Goal: Task Accomplishment & Management: Complete application form

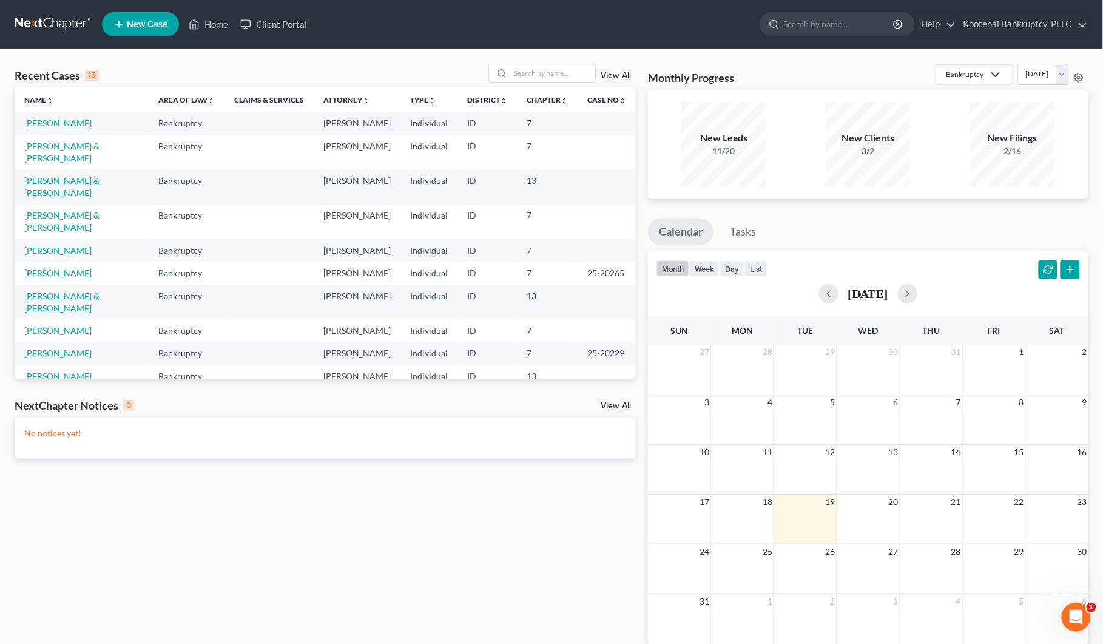
click at [56, 124] on link "[PERSON_NAME]" at bounding box center [57, 123] width 67 height 10
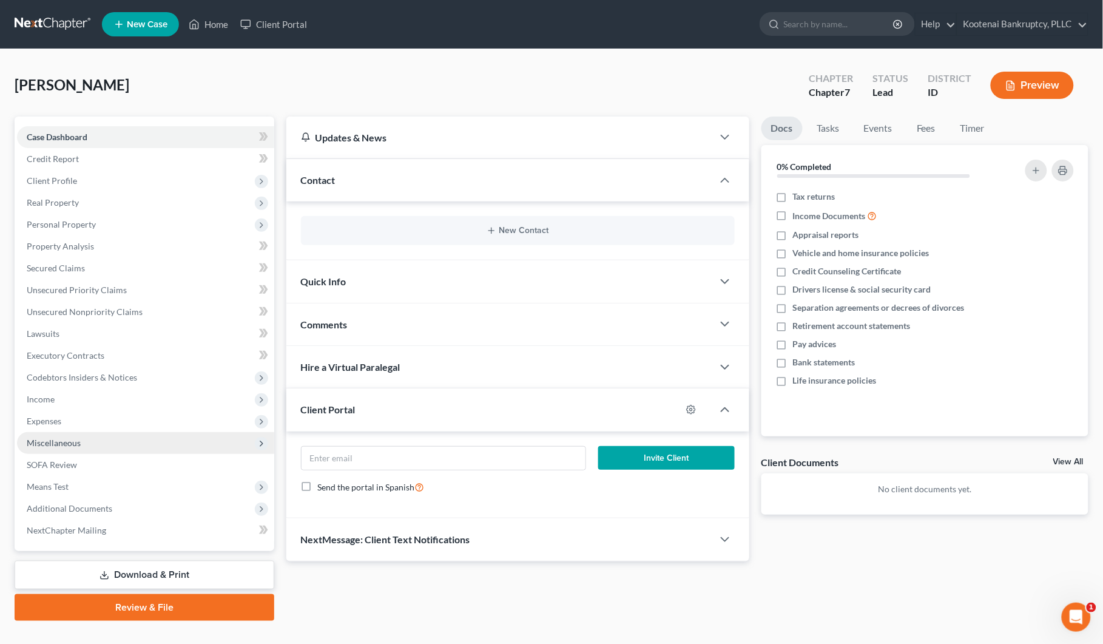
click at [52, 439] on span "Miscellaneous" at bounding box center [54, 443] width 54 height 10
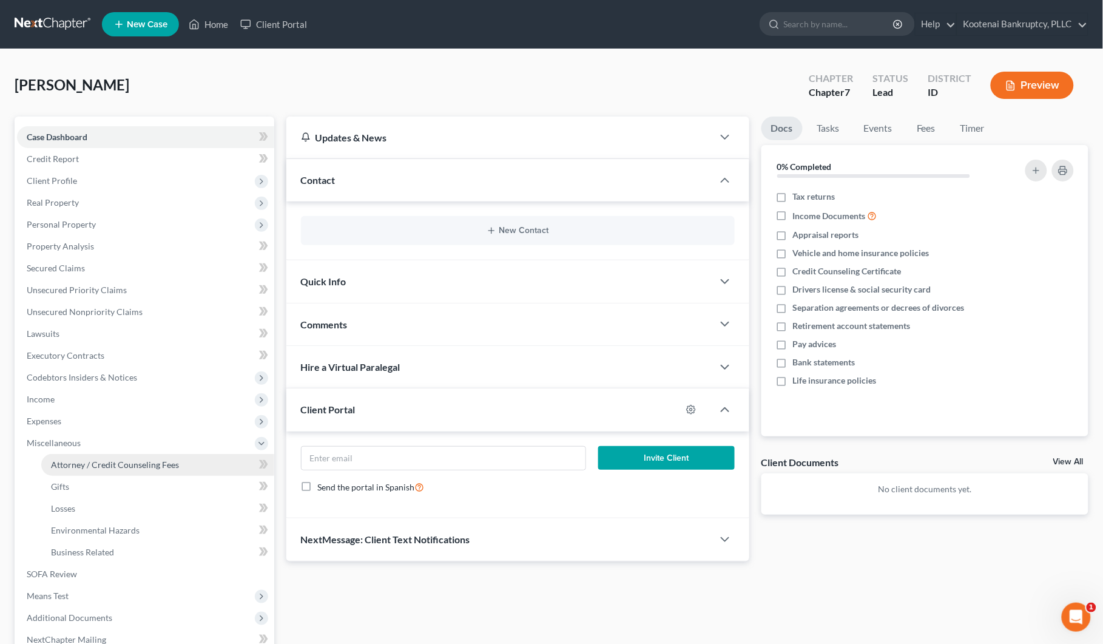
click at [94, 465] on span "Attorney / Credit Counseling Fees" at bounding box center [115, 464] width 128 height 10
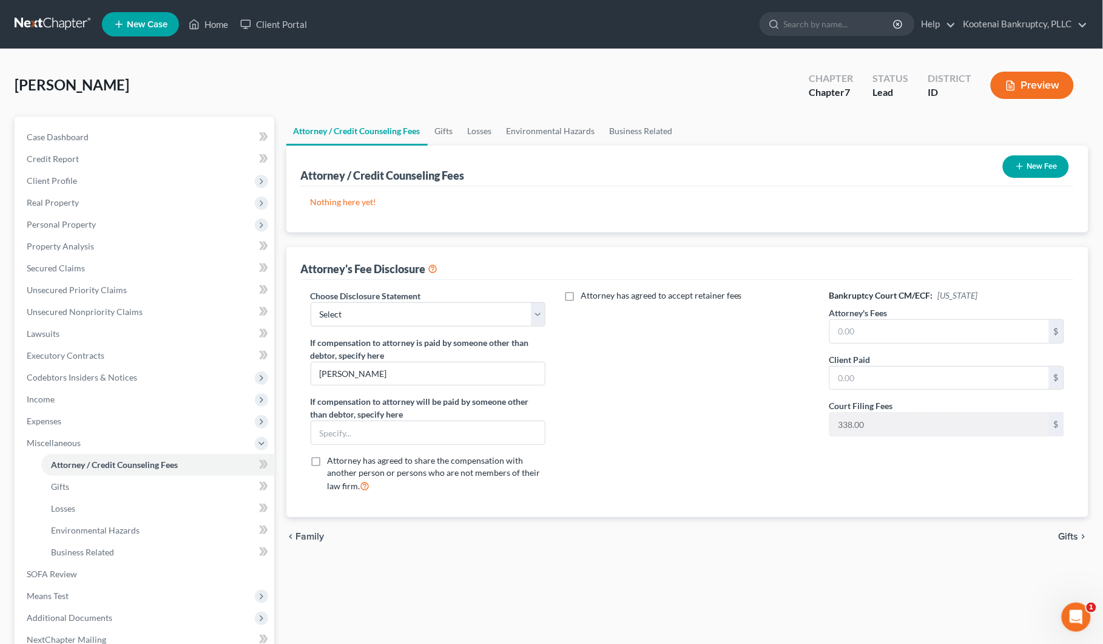
click at [1038, 171] on button "New Fee" at bounding box center [1036, 166] width 66 height 22
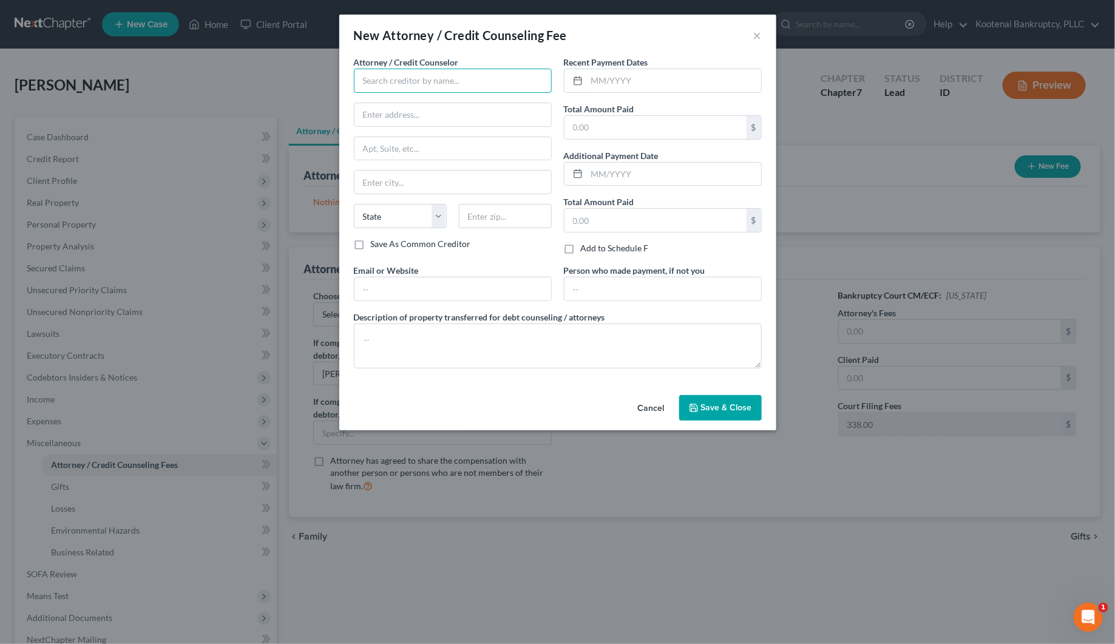
click at [425, 76] on input "text" at bounding box center [453, 81] width 198 height 24
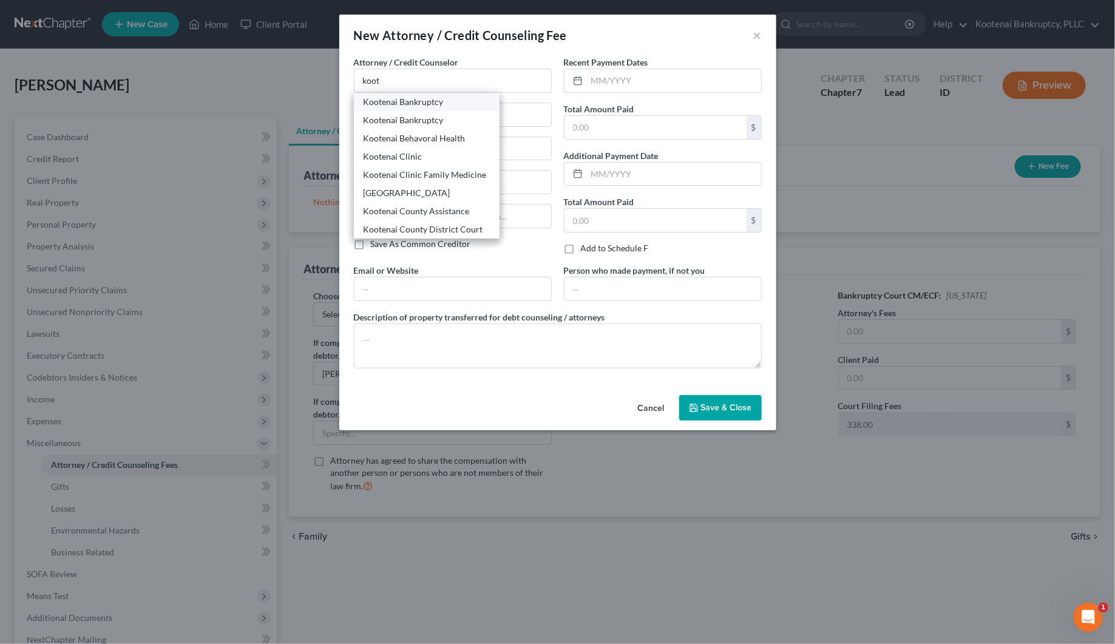
click at [408, 107] on div "Kootenai Bankruptcy" at bounding box center [426, 102] width 126 height 12
type input "Kootenai Bankruptcy"
type input "[STREET_ADDRESS]"
type input "Ste 101"
type input "[PERSON_NAME]"
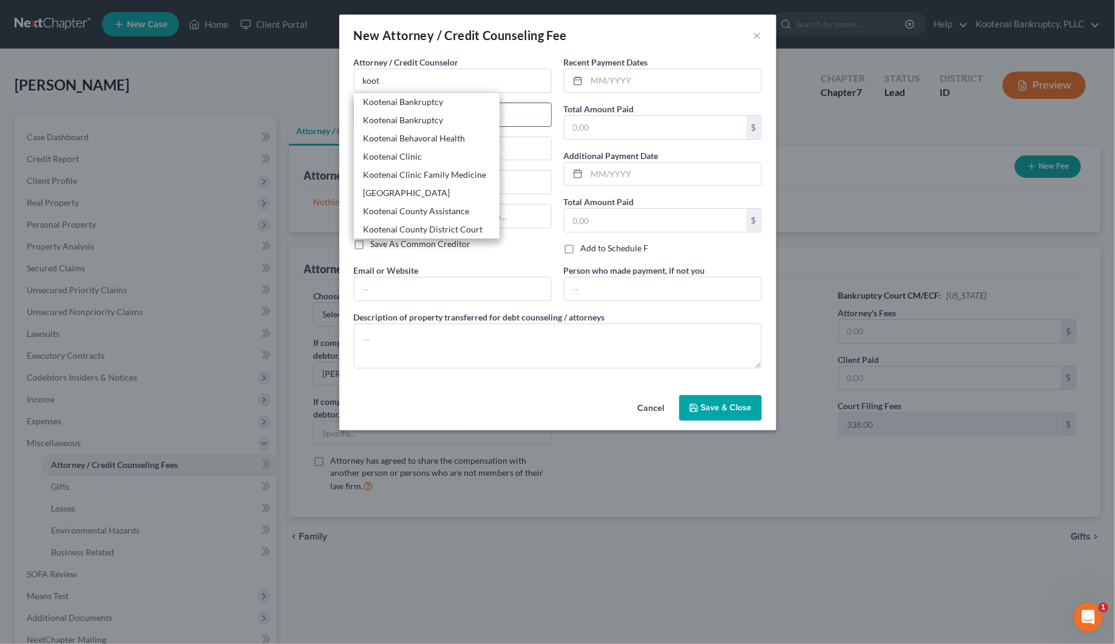
select select "13"
type input "83835"
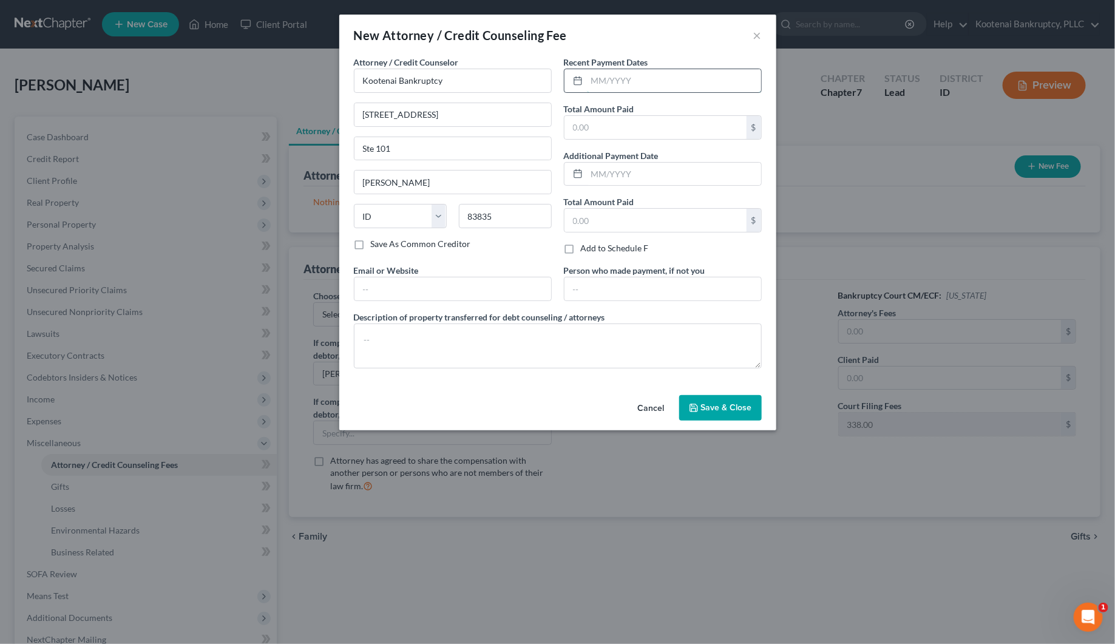
click at [619, 85] on input "text" at bounding box center [674, 80] width 174 height 23
type input "[DATE]"
click at [620, 132] on input "text" at bounding box center [655, 127] width 182 height 23
type input "1,600.00"
click at [593, 287] on input "text" at bounding box center [662, 288] width 197 height 23
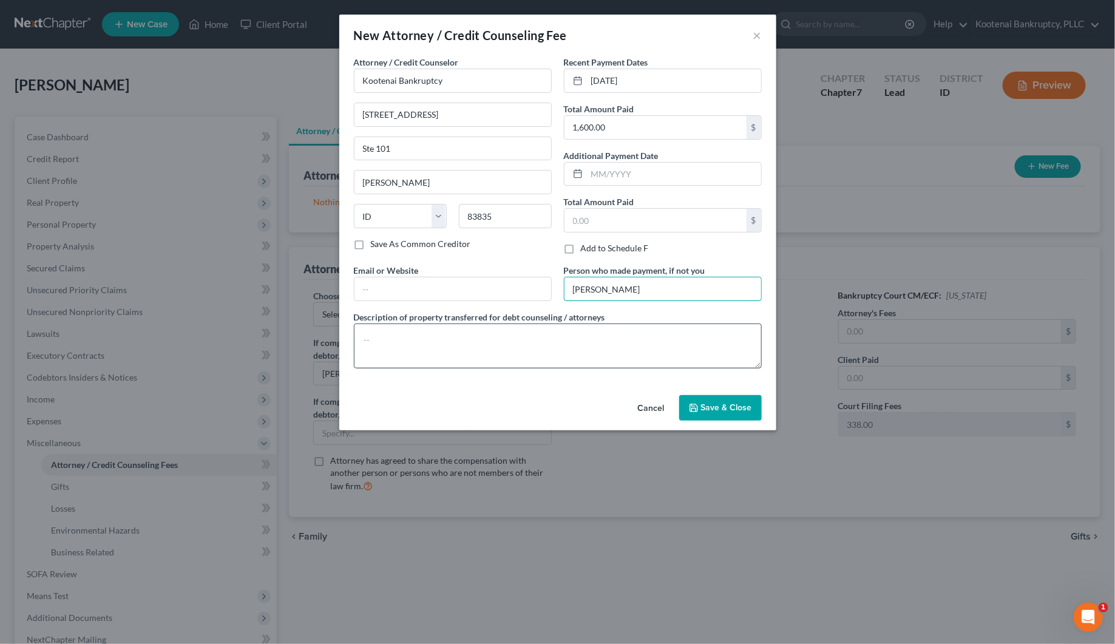
type input "[PERSON_NAME]"
click at [382, 337] on textarea at bounding box center [558, 345] width 408 height 45
type textarea "$1563- Atty fee, $37- Credit Report"
click at [726, 404] on span "Save & Close" at bounding box center [726, 407] width 51 height 10
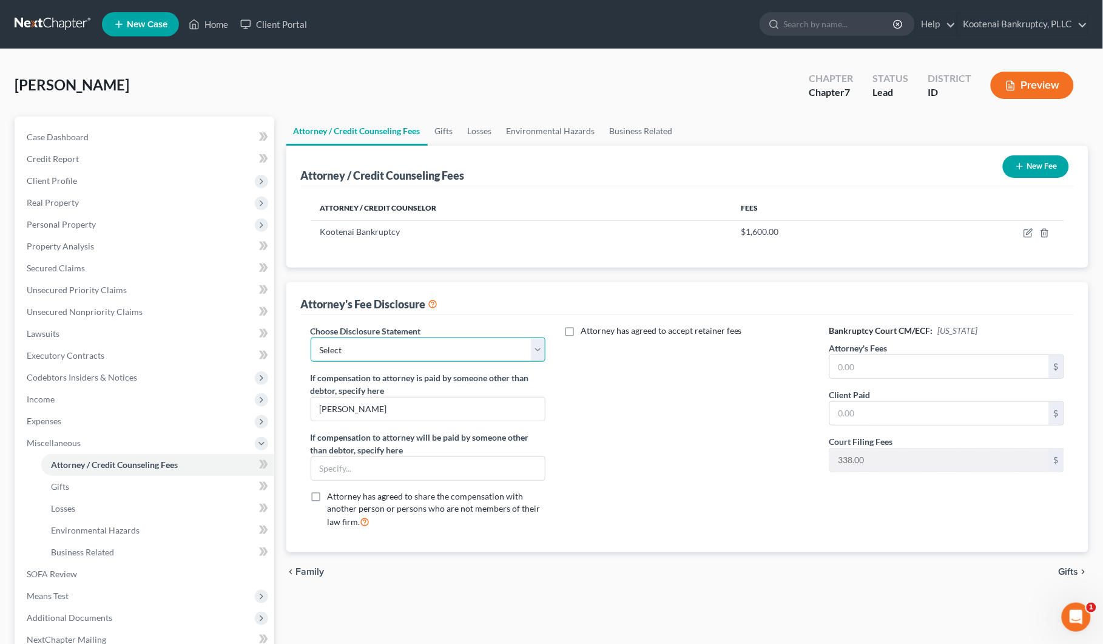
click at [525, 350] on select "Select Conversion from Chapter 13 to 7 Ch 13 Hourly Rate Disclosure Ch 13 Flat …" at bounding box center [428, 349] width 235 height 24
select select "3"
click at [311, 337] on select "Select Conversion from Chapter 13 to 7 Ch 13 Hourly Rate Disclosure Ch 13 Flat …" at bounding box center [428, 349] width 235 height 24
click at [839, 362] on input "text" at bounding box center [940, 366] width 220 height 23
type input "1,563.00"
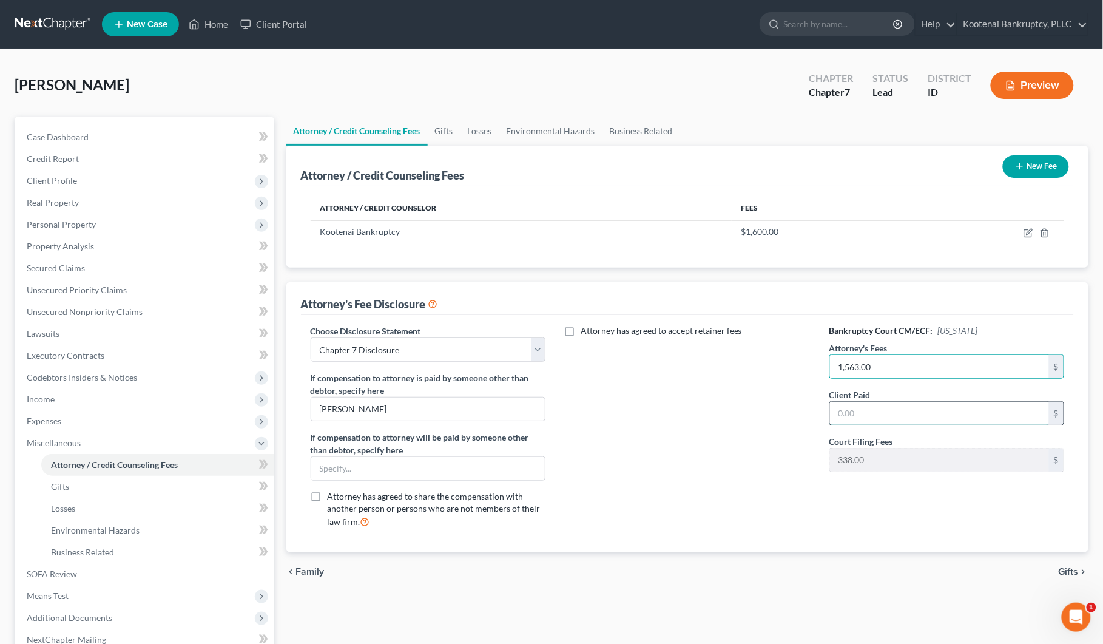
click at [848, 408] on input "text" at bounding box center [940, 413] width 220 height 23
type input "1,563.00"
click at [207, 23] on link "Home" at bounding box center [209, 24] width 52 height 22
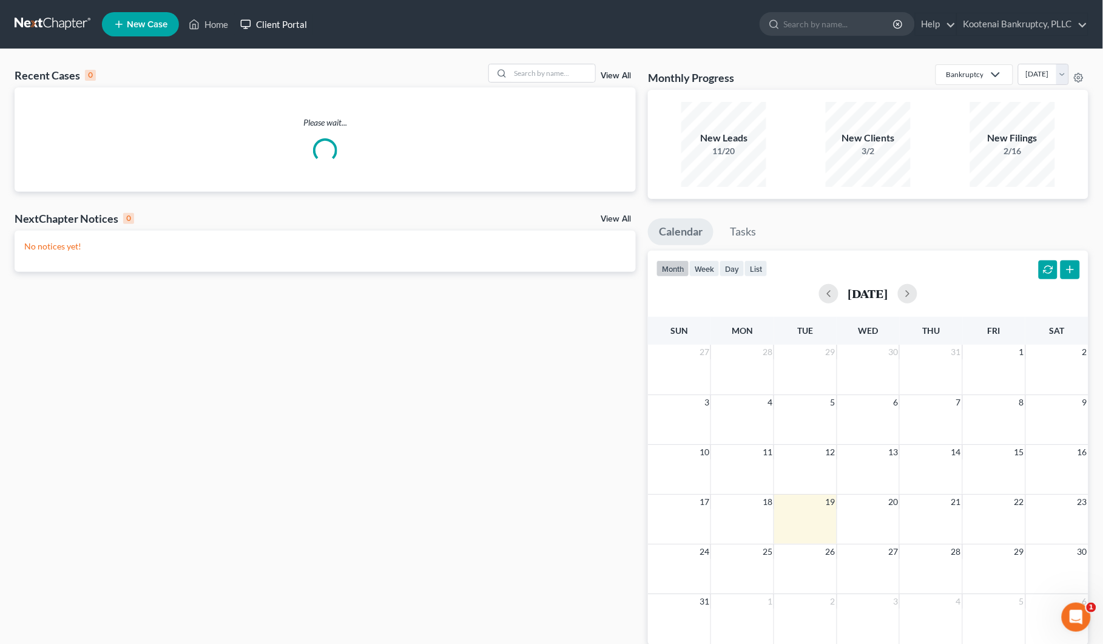
click at [271, 22] on link "Client Portal" at bounding box center [273, 24] width 79 height 22
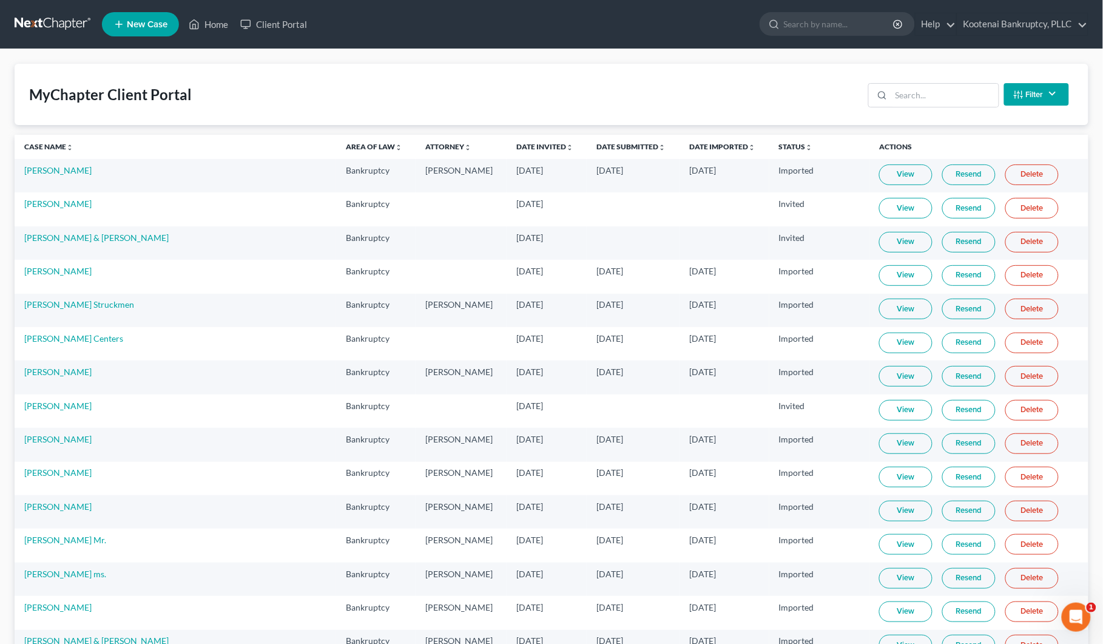
click at [1055, 97] on button "Filter" at bounding box center [1036, 94] width 65 height 22
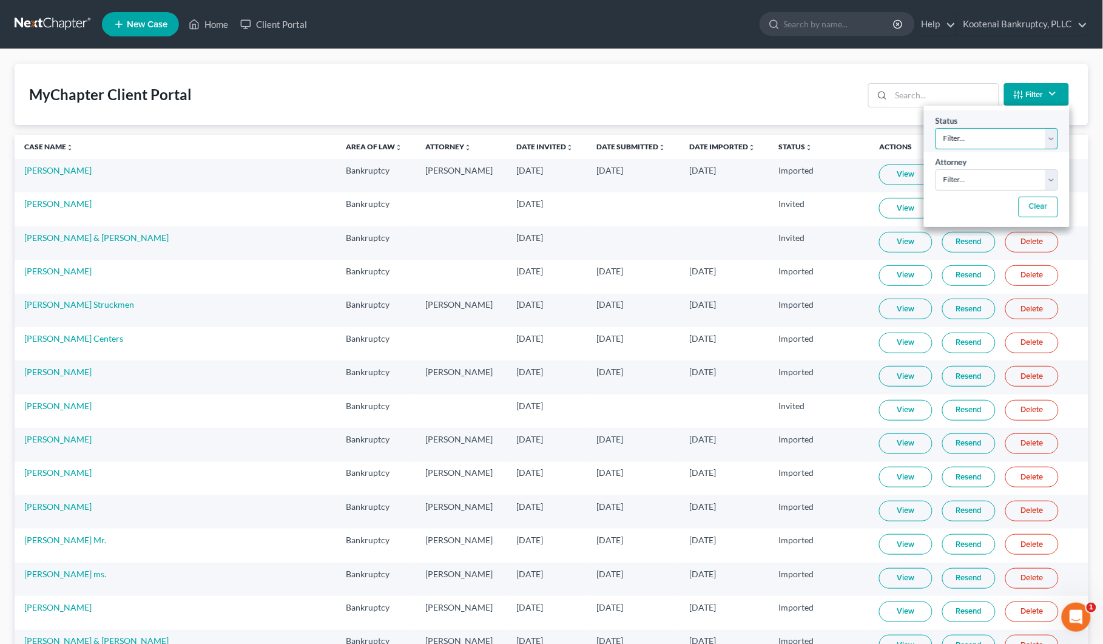
click at [996, 138] on select "Filter... Invited In Progress Ready To Review Reviewed Imported Sent Back To De…" at bounding box center [997, 138] width 123 height 21
select select "2"
click at [936, 128] on select "Filter... Invited In Progress Ready To Review Reviewed Imported Sent Back To De…" at bounding box center [997, 138] width 123 height 21
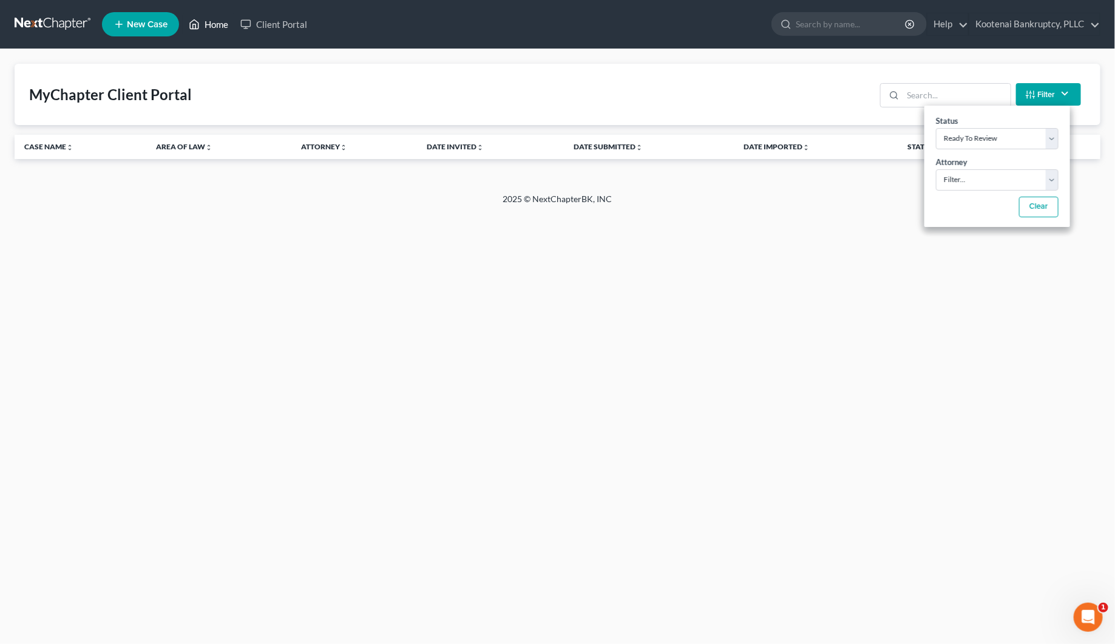
click at [211, 27] on link "Home" at bounding box center [209, 24] width 52 height 22
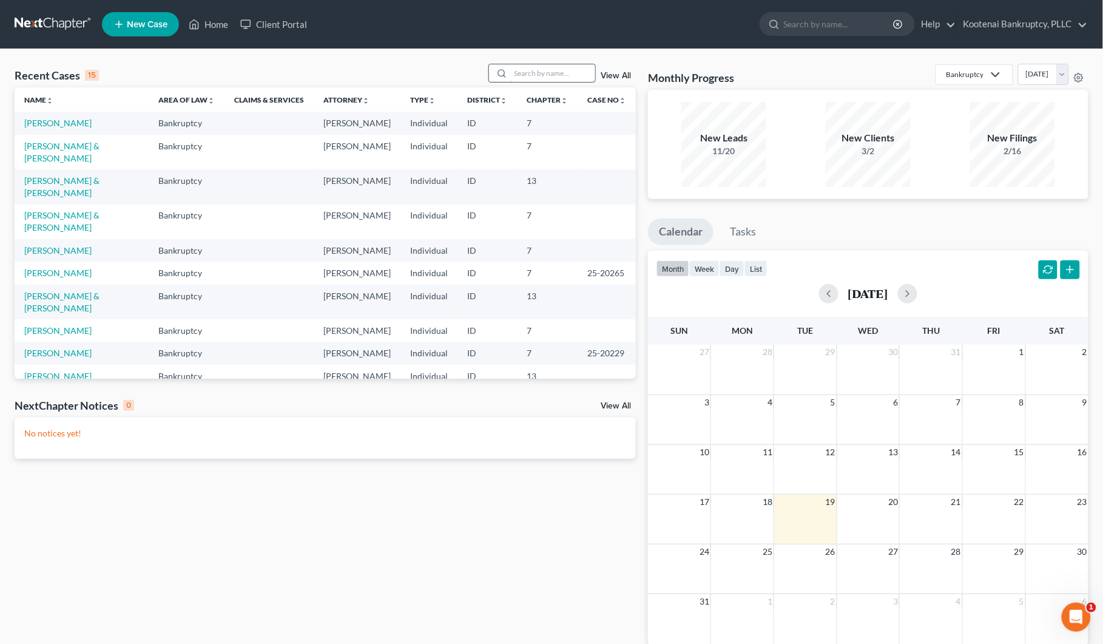
click at [519, 76] on input "search" at bounding box center [552, 73] width 85 height 18
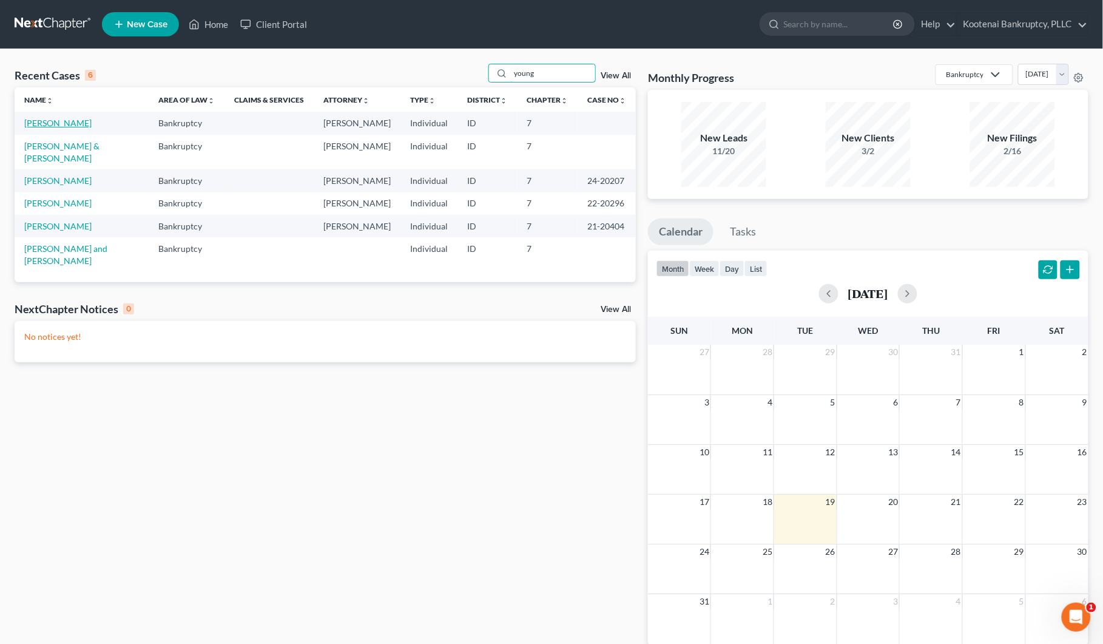
type input "young"
drag, startPoint x: 65, startPoint y: 122, endPoint x: 66, endPoint y: 132, distance: 10.3
click at [65, 123] on link "[PERSON_NAME]" at bounding box center [57, 123] width 67 height 10
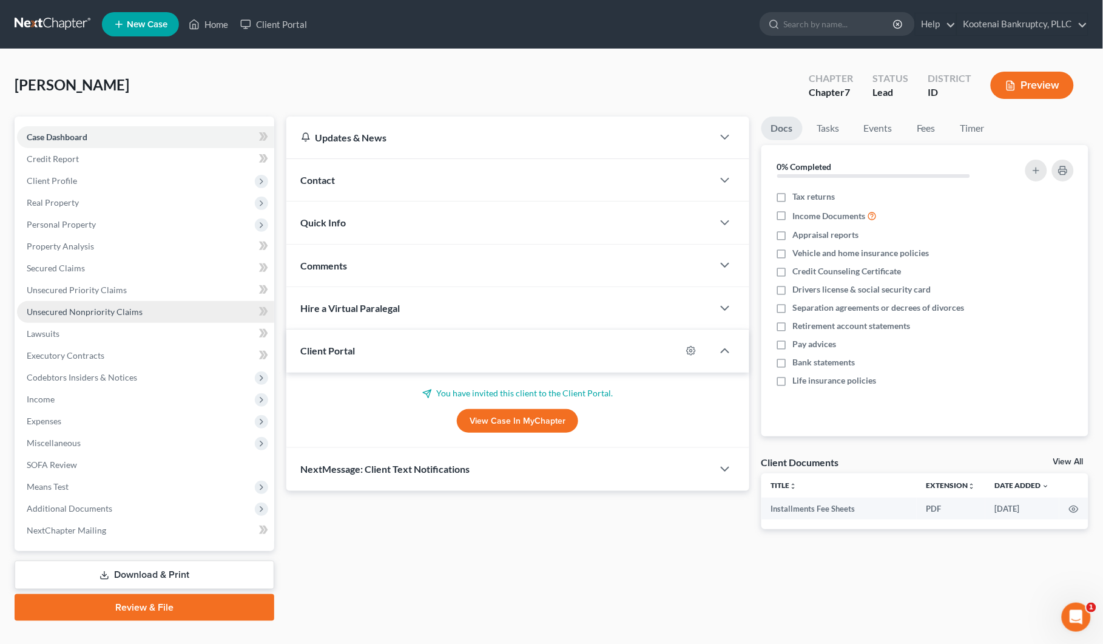
click at [44, 308] on span "Unsecured Nonpriority Claims" at bounding box center [85, 311] width 116 height 10
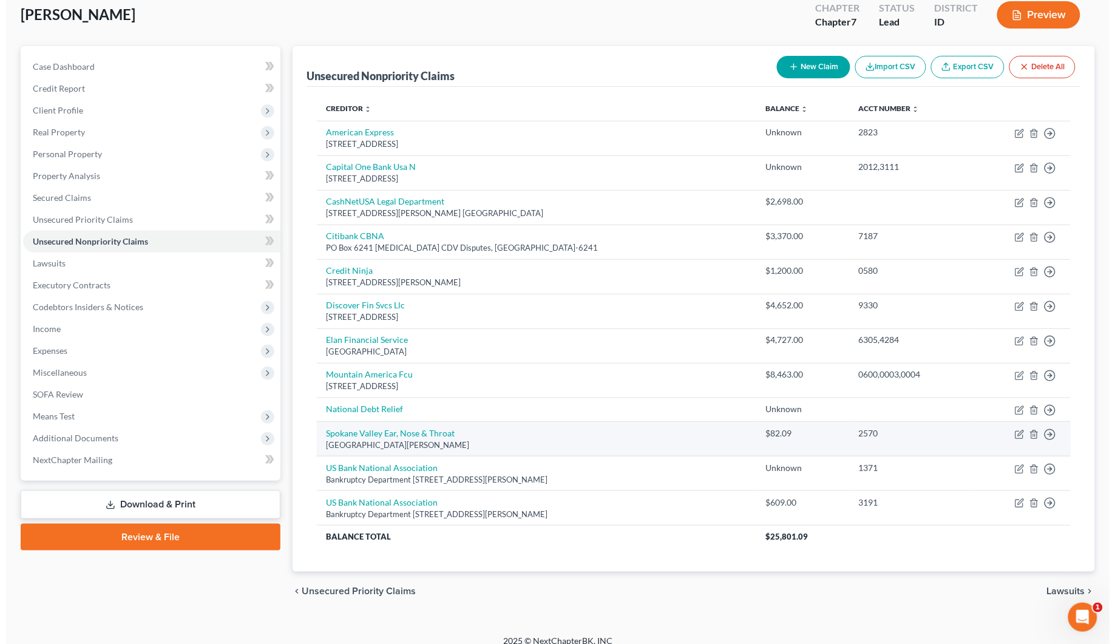
scroll to position [85, 0]
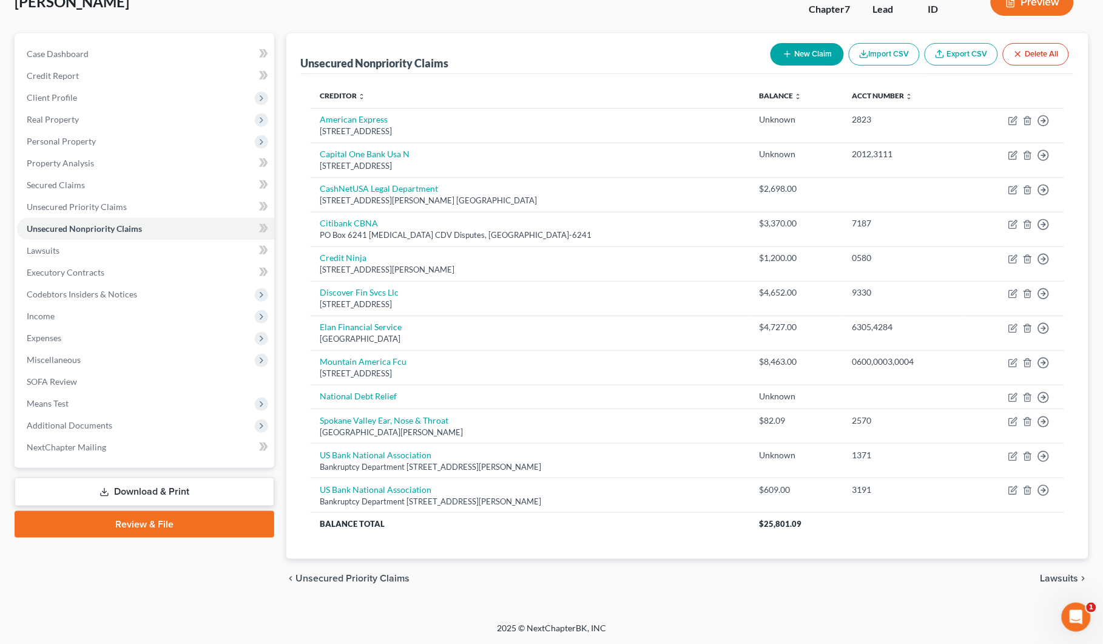
click at [814, 47] on button "New Claim" at bounding box center [807, 54] width 73 height 22
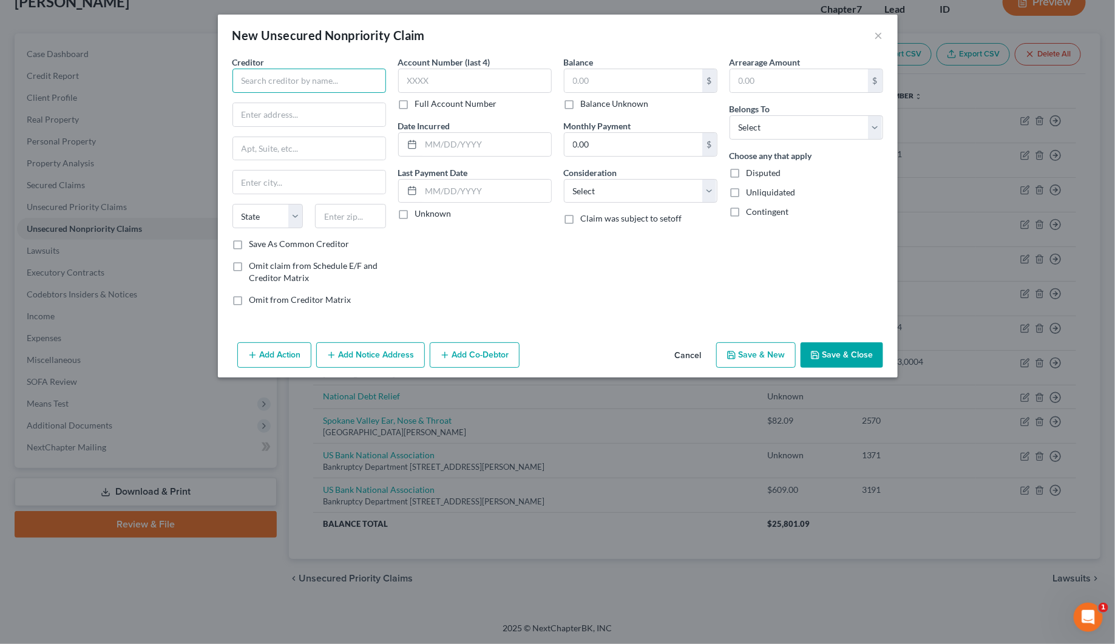
click at [242, 73] on input "text" at bounding box center [309, 81] width 154 height 24
type input "Global Holdings LLC"
click at [241, 115] on input "text" at bounding box center [309, 114] width 152 height 23
type input "[STREET_ADDRESS]"
click at [258, 153] on input "text" at bounding box center [309, 148] width 152 height 23
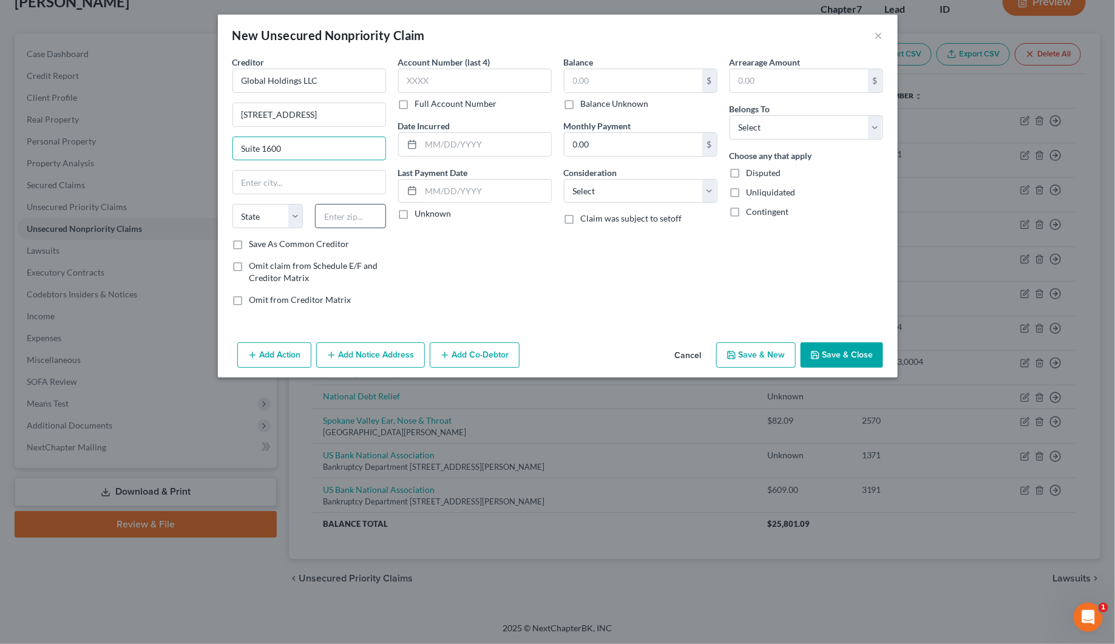
type input "Suite 1600"
click at [336, 208] on input "text" at bounding box center [350, 216] width 71 height 24
type input "74119"
type input "Tulsa"
select select "37"
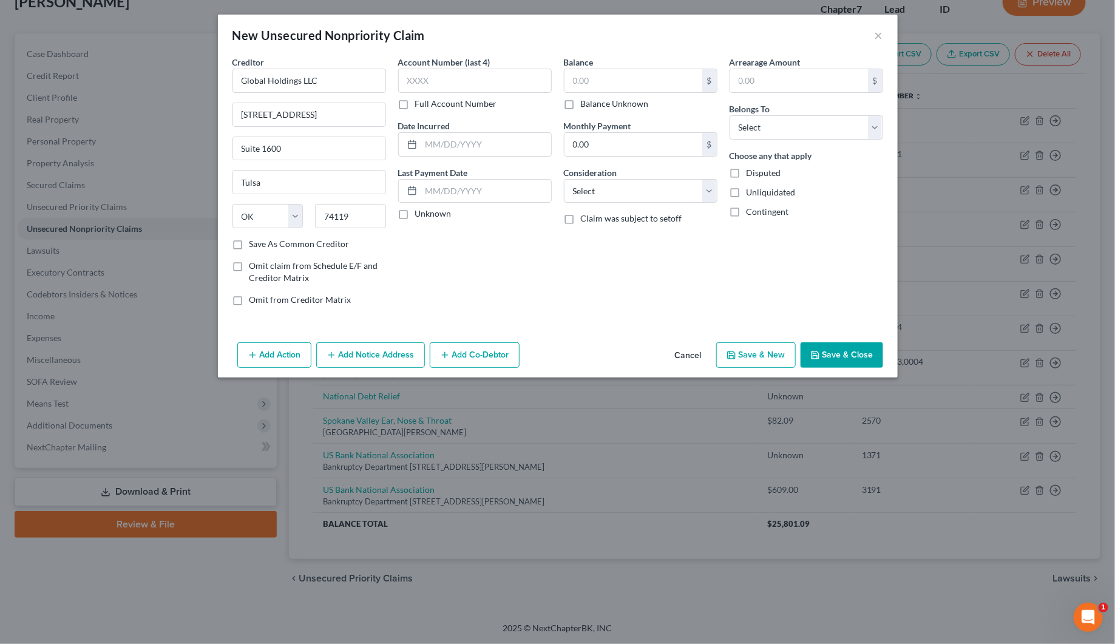
click at [414, 278] on div "Account Number (last 4) Full Account Number Date Incurred Last Payment Date Unk…" at bounding box center [475, 186] width 166 height 260
click at [359, 217] on input "74119" at bounding box center [350, 216] width 71 height 24
type input "74119-5410"
click at [604, 195] on select "Select Cable / Satellite Services Collection Agency Credit Card Debt Debt Couns…" at bounding box center [641, 191] width 154 height 24
select select "3"
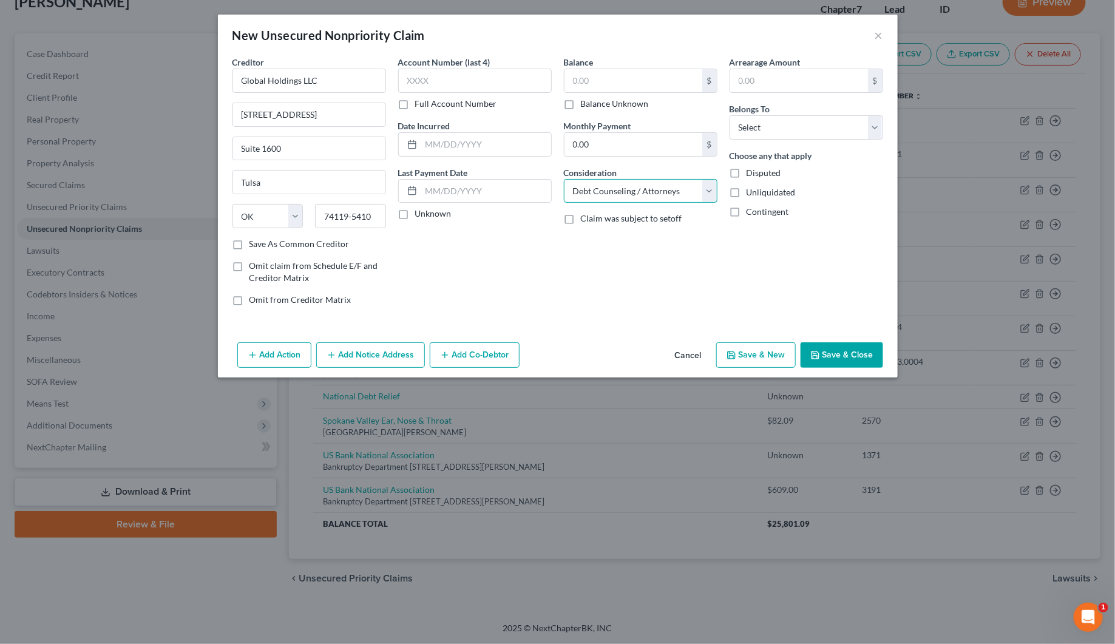
click at [564, 179] on select "Select Cable / Satellite Services Collection Agency Credit Card Debt Debt Couns…" at bounding box center [641, 191] width 154 height 24
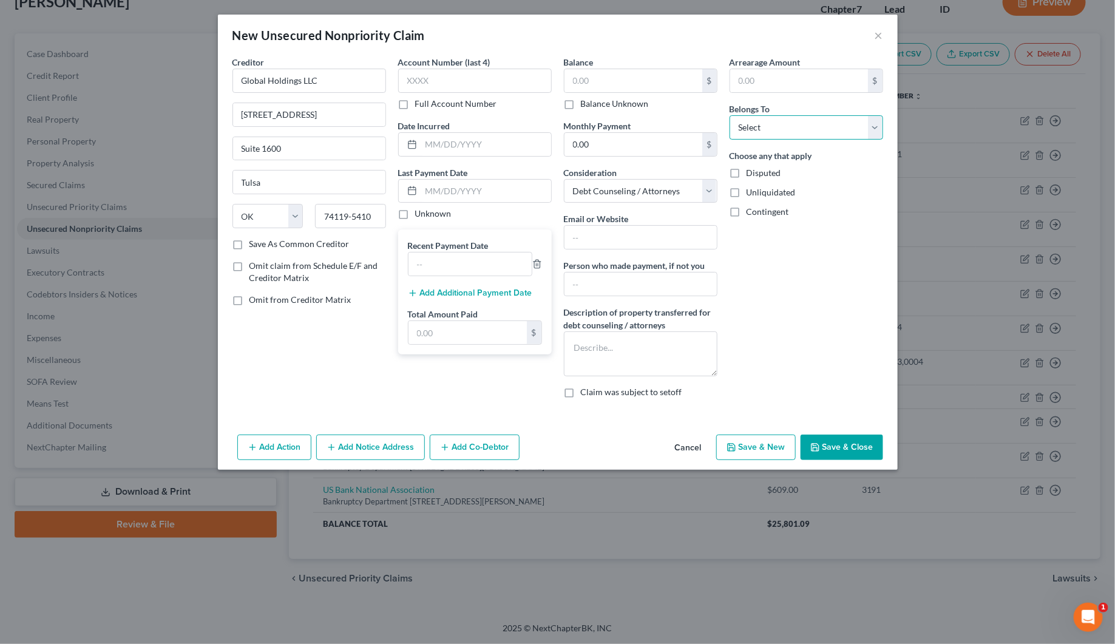
click at [746, 126] on select "Select Debtor 1 Only Debtor 2 Only Debtor 1 And Debtor 2 Only At Least One Of T…" at bounding box center [806, 127] width 154 height 24
select select "0"
click at [729, 115] on select "Select Debtor 1 Only Debtor 2 Only Debtor 1 And Debtor 2 Only At Least One Of T…" at bounding box center [806, 127] width 154 height 24
click at [587, 78] on input "text" at bounding box center [633, 80] width 138 height 23
type input "0"
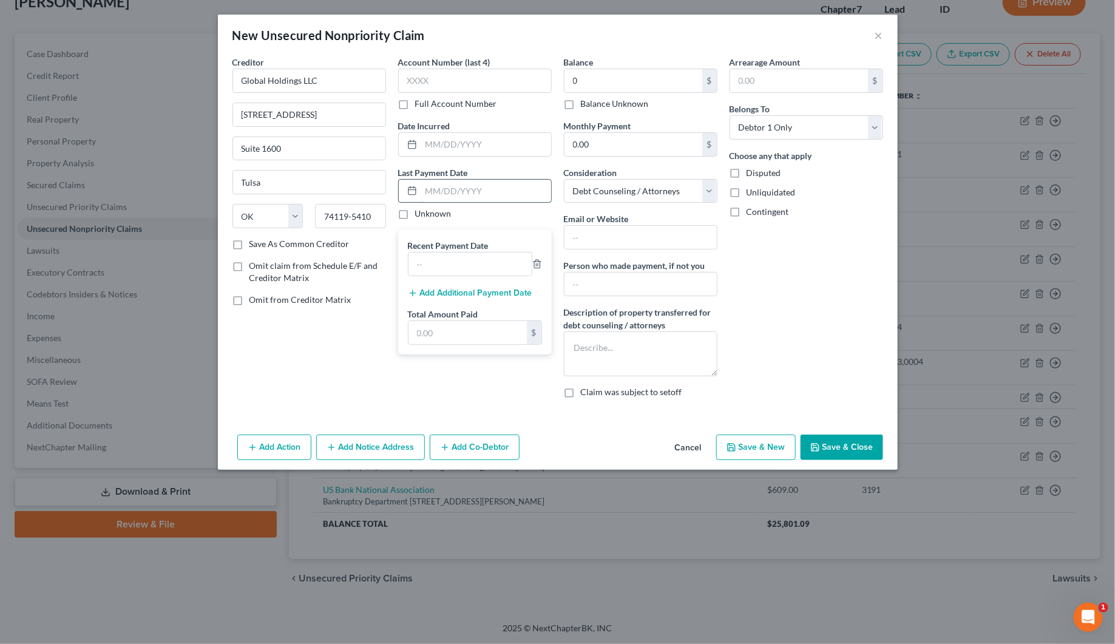
click at [456, 195] on input "text" at bounding box center [486, 191] width 130 height 23
type input "[DATE]"
click at [424, 265] on input "text" at bounding box center [469, 263] width 123 height 23
type input "[DATE]"
click at [449, 293] on button "Add Additional Payment Date" at bounding box center [470, 293] width 124 height 10
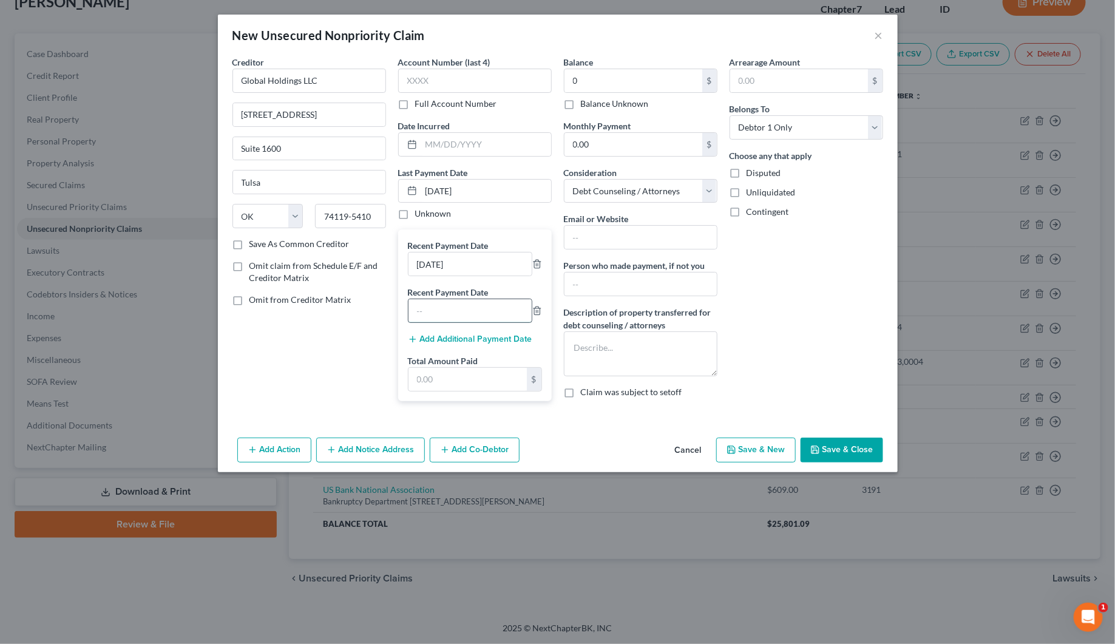
click at [432, 319] on input "text" at bounding box center [469, 310] width 123 height 23
type input "[DATE]"
click at [464, 341] on button "Add Additional Payment Date" at bounding box center [470, 339] width 124 height 10
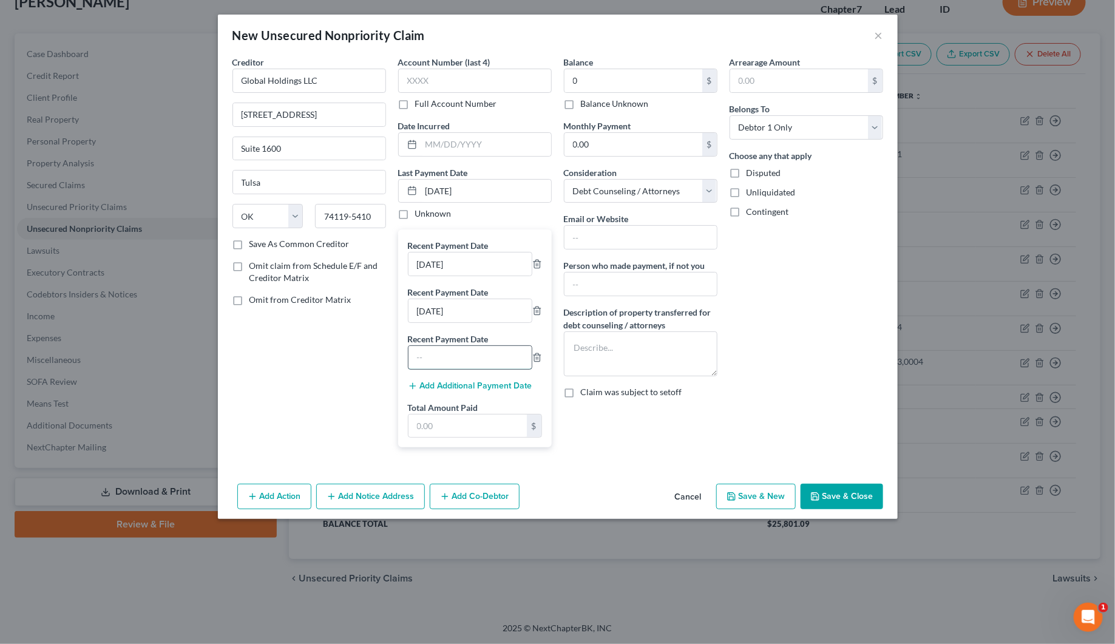
click at [425, 355] on input "text" at bounding box center [469, 357] width 123 height 23
type input "[DATE]"
click at [480, 388] on button "Add Additional Payment Date" at bounding box center [470, 386] width 124 height 10
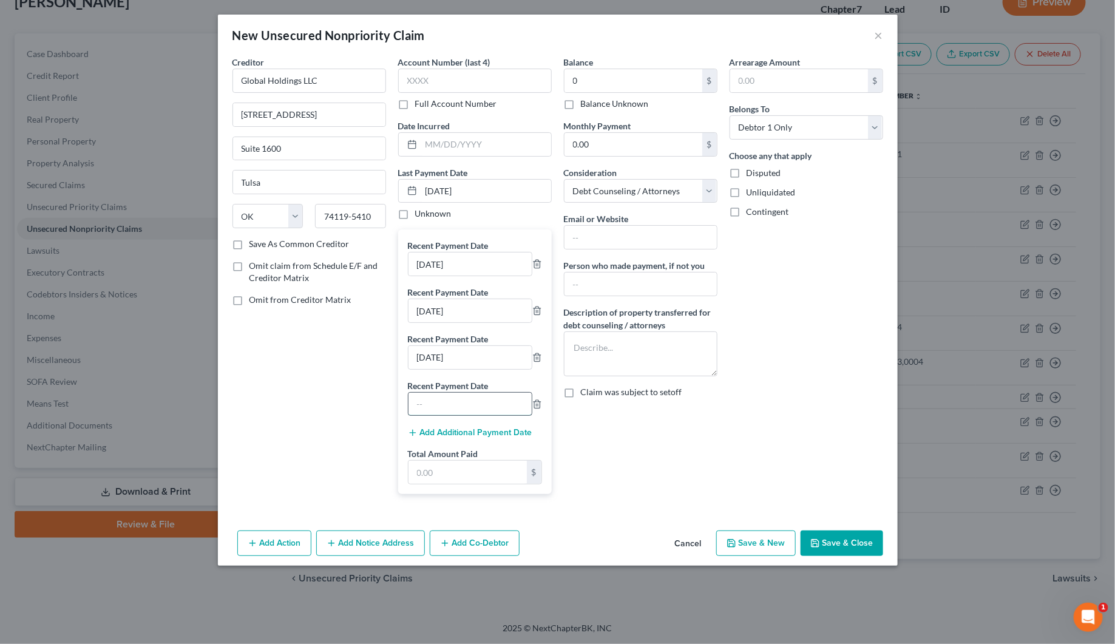
click at [444, 402] on input "text" at bounding box center [469, 404] width 123 height 23
type input "[DATE]"
click at [477, 431] on button "Add Additional Payment Date" at bounding box center [470, 433] width 124 height 10
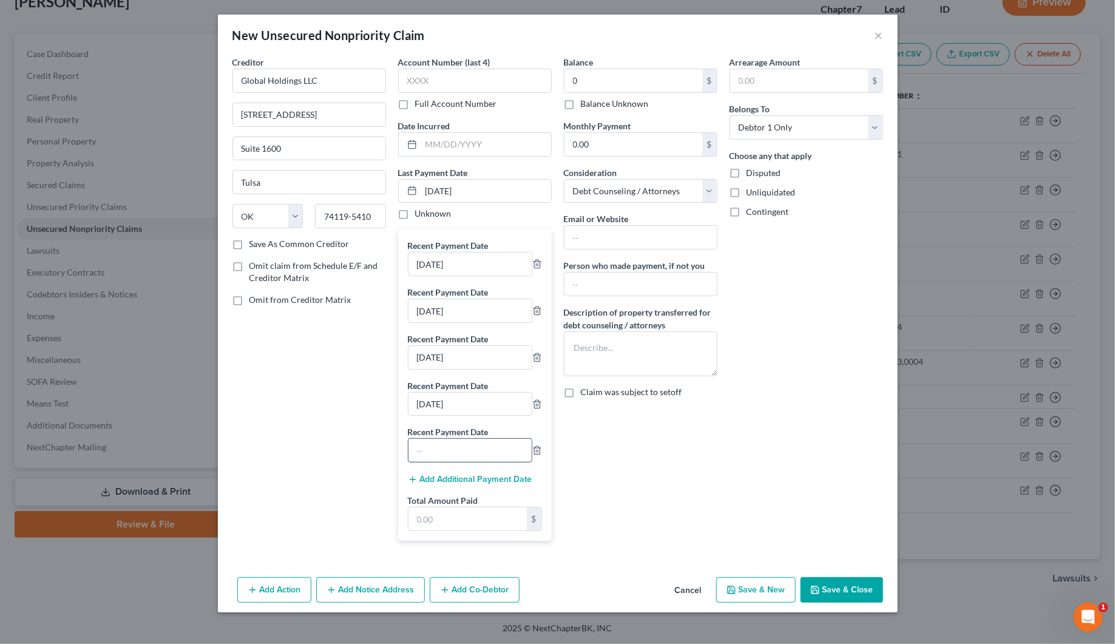
click at [426, 453] on input "text" at bounding box center [469, 450] width 123 height 23
type input "[DATE]"
click at [451, 481] on button "Add Additional Payment Date" at bounding box center [470, 480] width 124 height 10
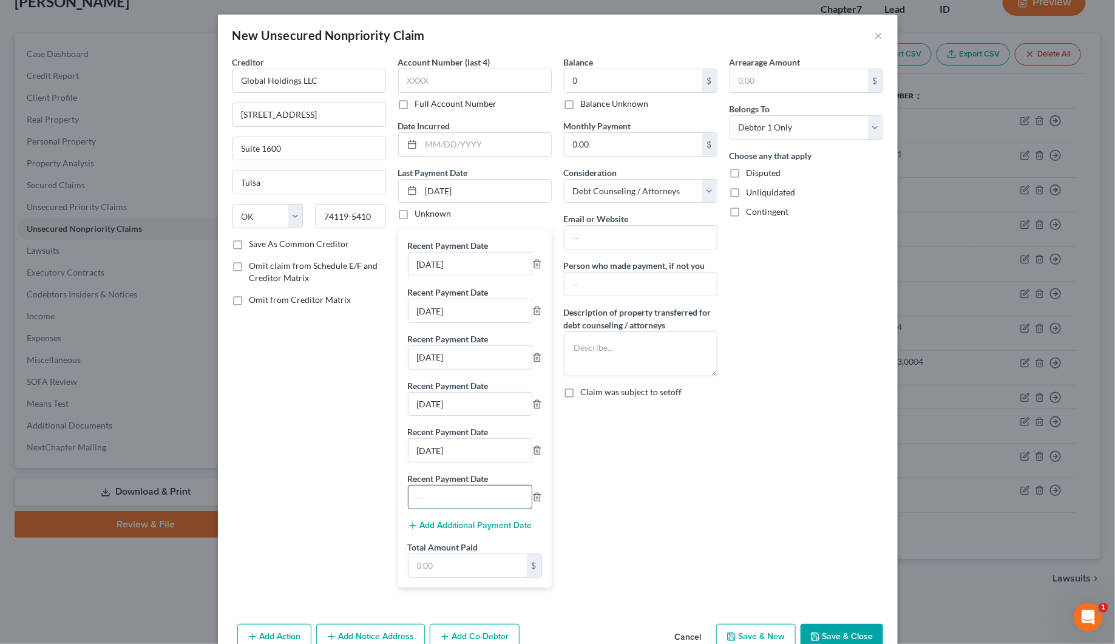
click at [420, 496] on input "text" at bounding box center [469, 496] width 123 height 23
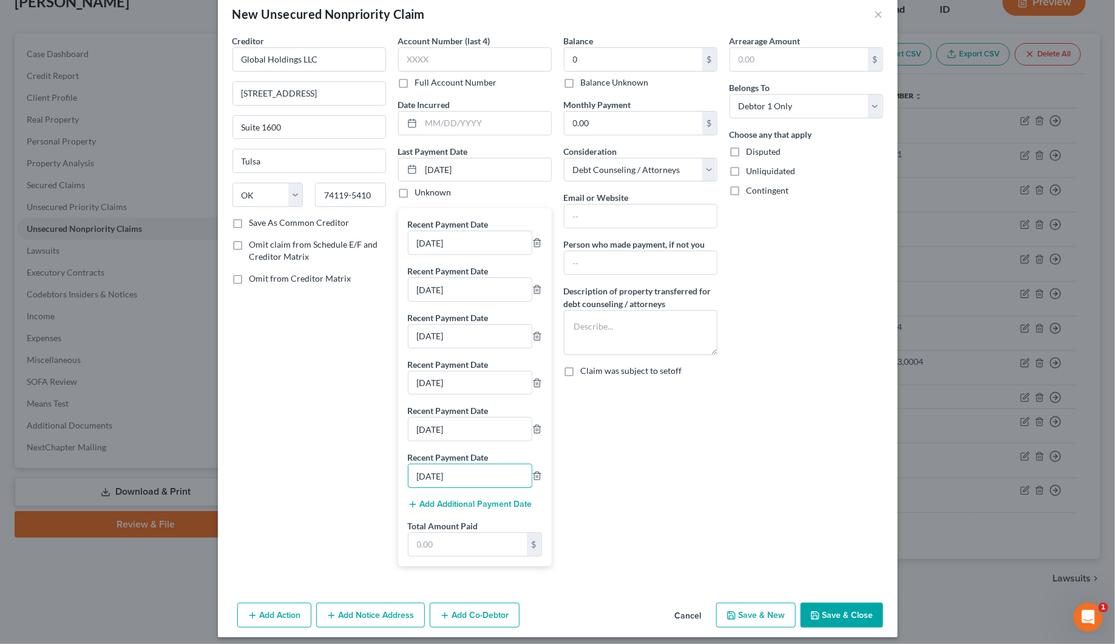
scroll to position [32, 0]
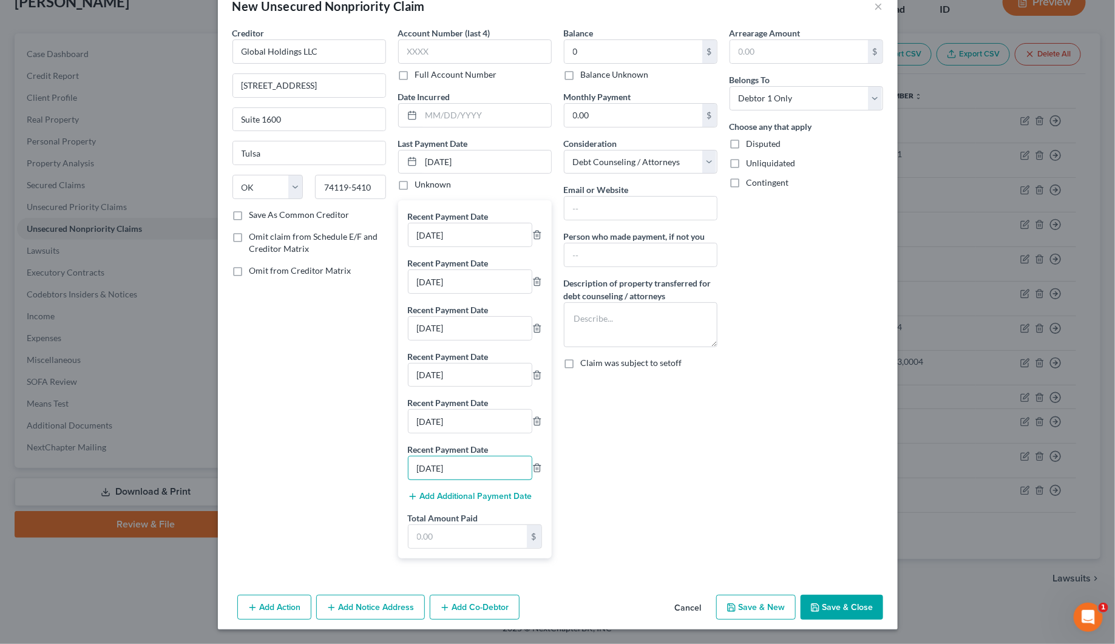
type input "[DATE]"
click at [482, 495] on button "Add Additional Payment Date" at bounding box center [470, 497] width 124 height 10
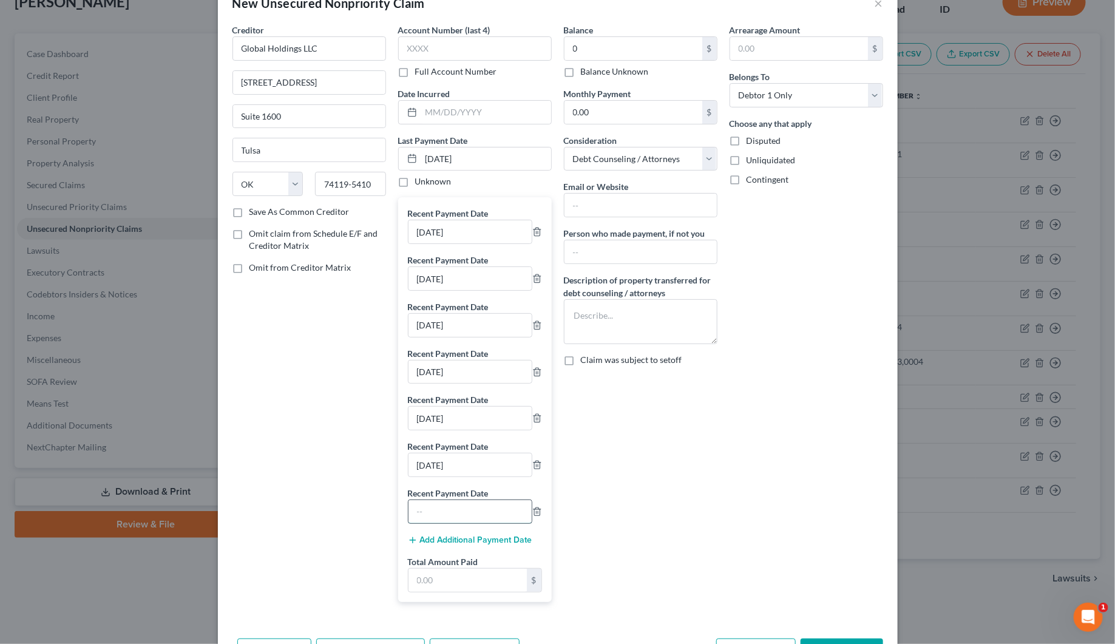
click at [419, 510] on input "text" at bounding box center [469, 511] width 123 height 23
type input "[DATE]"
click at [444, 590] on input "text" at bounding box center [467, 580] width 118 height 23
type input "1,064.00"
click at [583, 319] on textarea "To enrich screen reader interactions, please activate Accessibility in Grammarl…" at bounding box center [641, 321] width 154 height 45
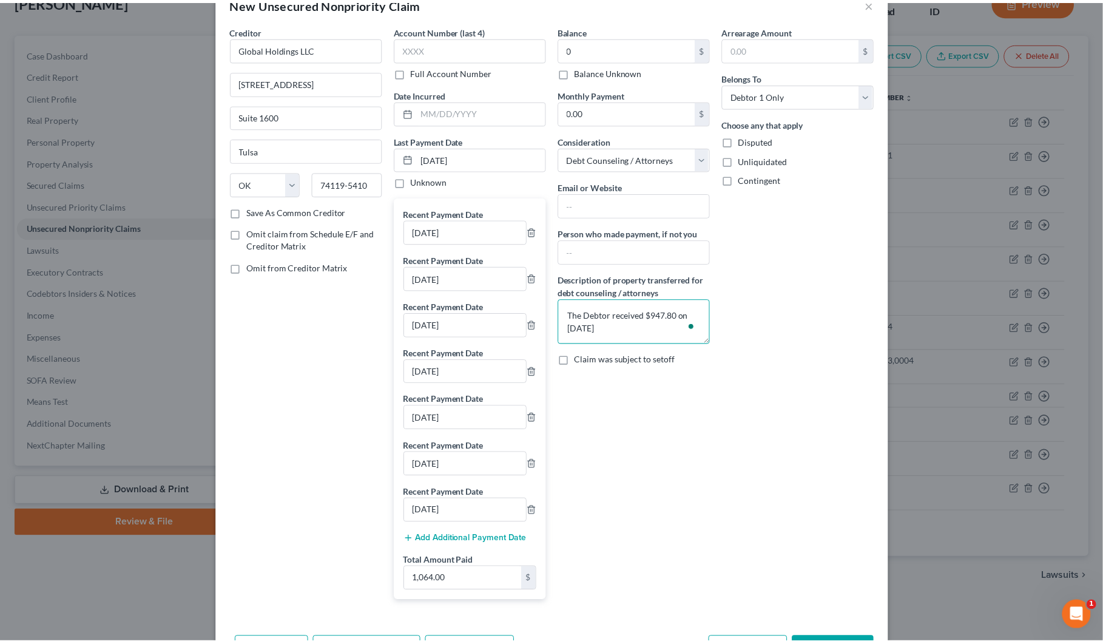
scroll to position [79, 0]
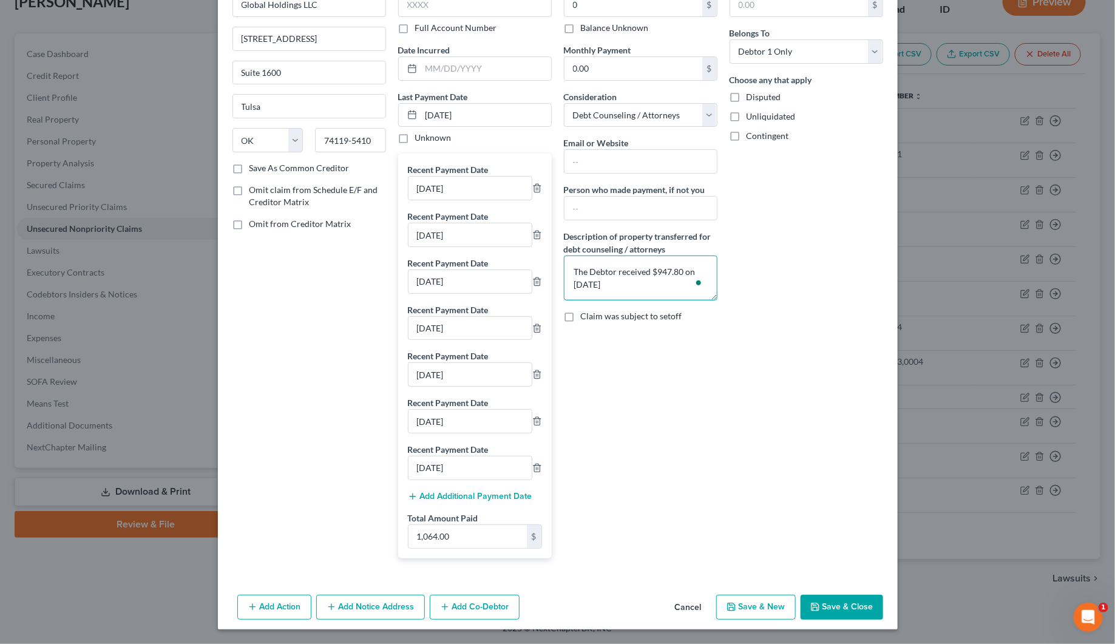
type textarea "The Debtor received $947.80 on [DATE]"
click at [832, 610] on button "Save & Close" at bounding box center [841, 607] width 83 height 25
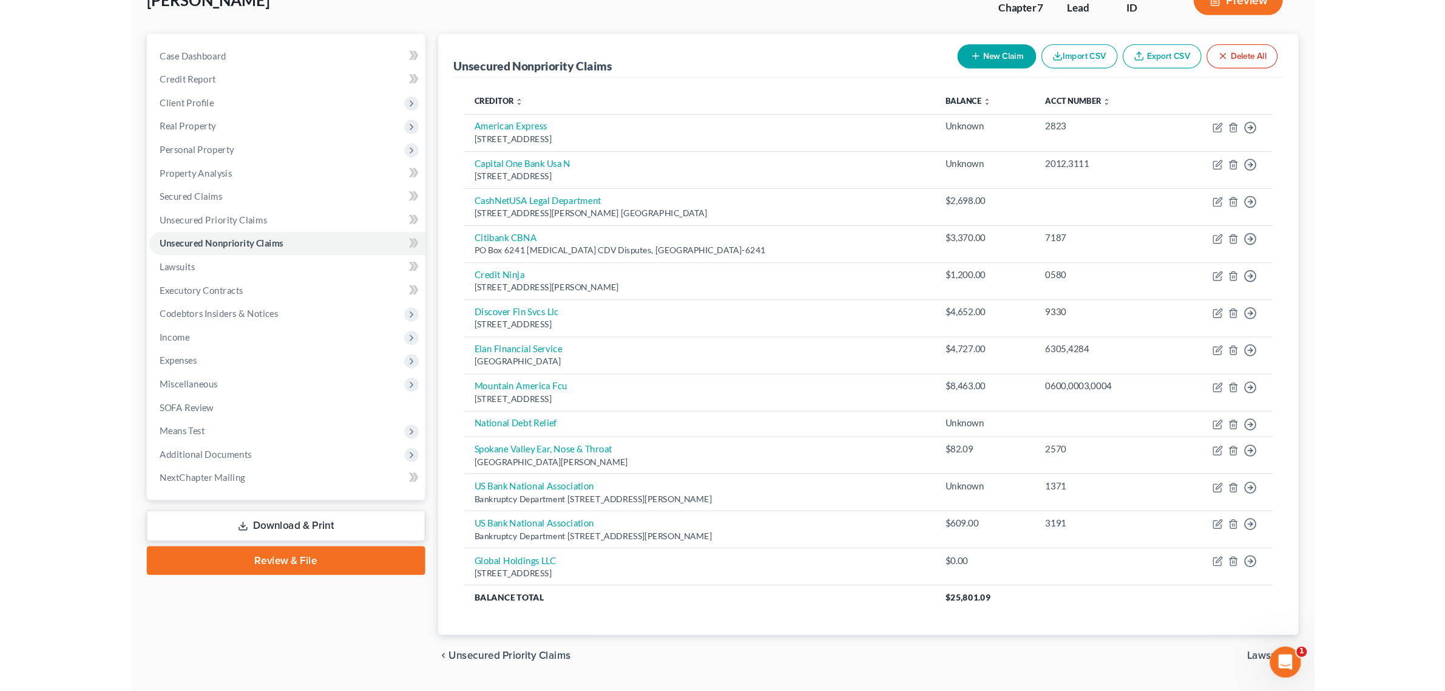
scroll to position [73, 0]
